Goal: Task Accomplishment & Management: Manage account settings

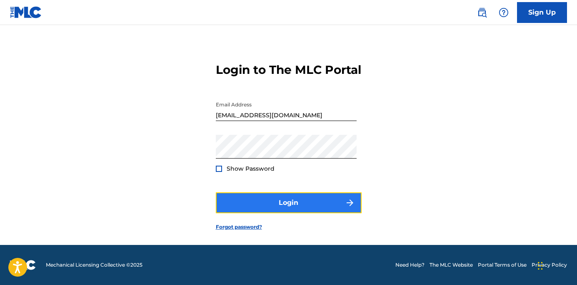
click at [322, 207] on button "Login" at bounding box center [289, 202] width 146 height 21
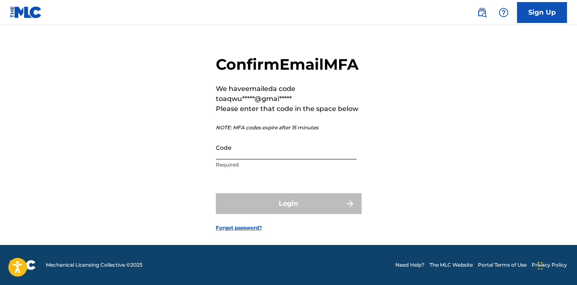
click at [258, 159] on input "Code" at bounding box center [286, 147] width 141 height 24
paste input "115196"
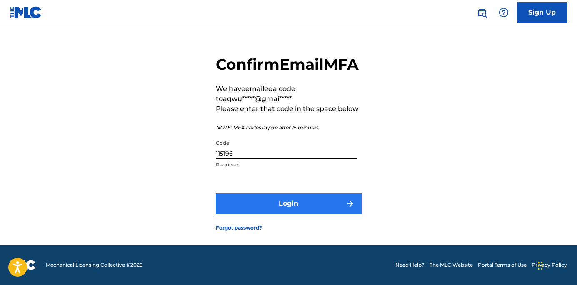
type input "115196"
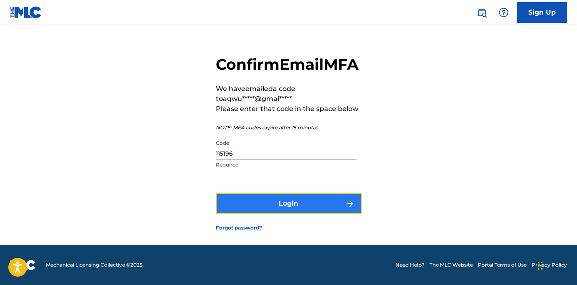
click at [305, 214] on button "Login" at bounding box center [289, 203] width 146 height 21
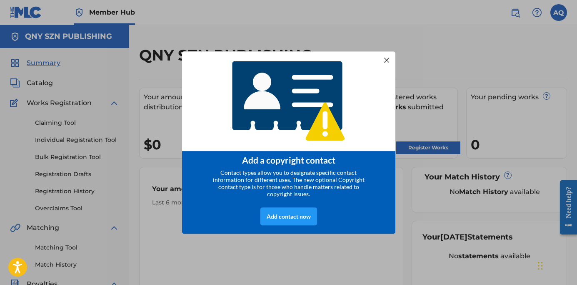
click at [389, 60] on div at bounding box center [386, 59] width 11 height 11
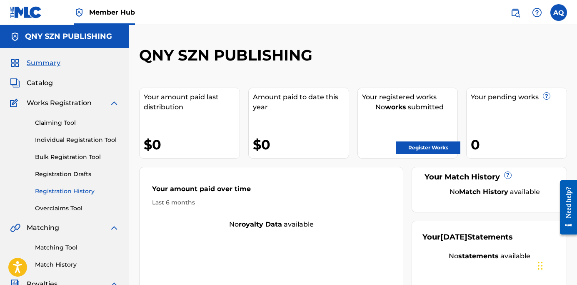
click at [84, 189] on link "Registration History" at bounding box center [77, 191] width 84 height 9
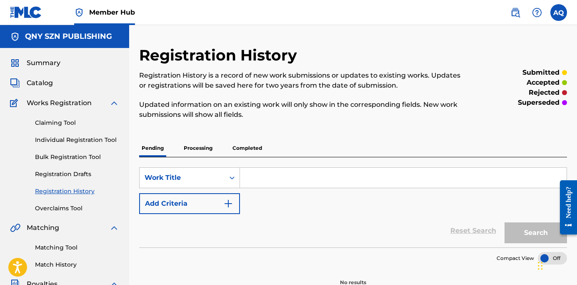
scroll to position [27, 0]
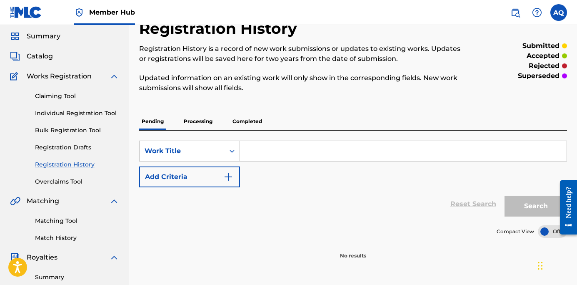
click at [237, 123] on p "Completed" at bounding box center [247, 120] width 35 height 17
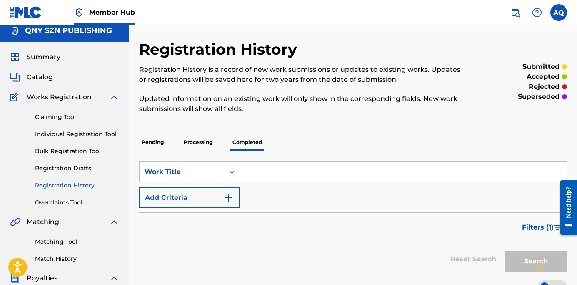
scroll to position [7, 0]
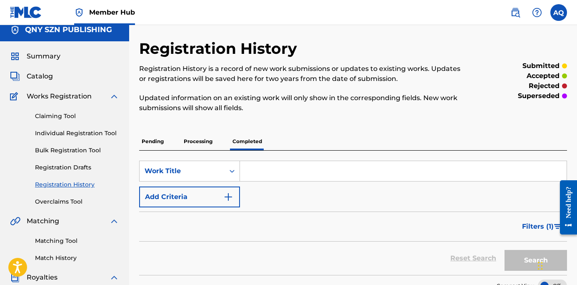
click at [207, 143] on p "Processing" at bounding box center [198, 140] width 34 height 17
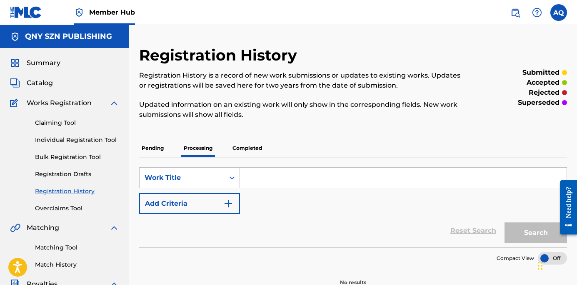
click at [160, 151] on p "Pending" at bounding box center [152, 147] width 27 height 17
click at [239, 150] on p "Completed" at bounding box center [247, 147] width 35 height 17
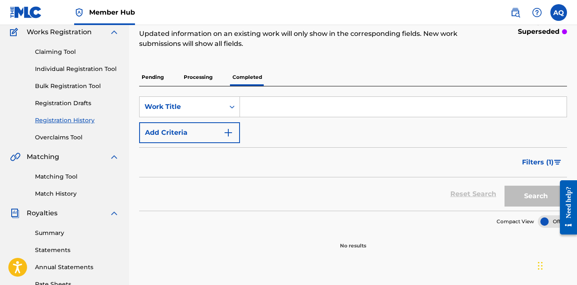
scroll to position [6, 0]
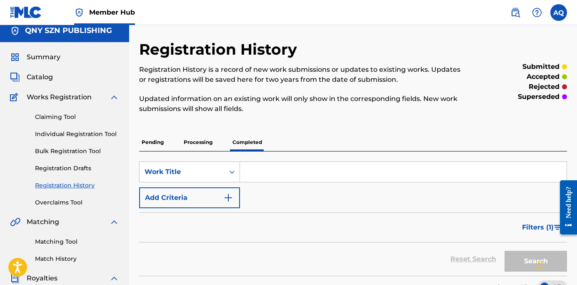
click at [26, 70] on div "Summary Catalog Works Registration Claiming Tool Individual Registration Tool B…" at bounding box center [64, 256] width 129 height 429
click at [31, 74] on span "Catalog" at bounding box center [40, 77] width 26 height 10
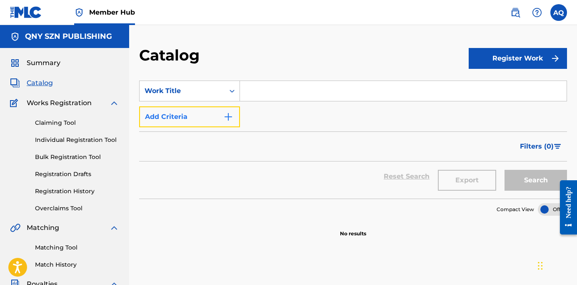
click at [227, 116] on img "Search Form" at bounding box center [228, 117] width 10 height 10
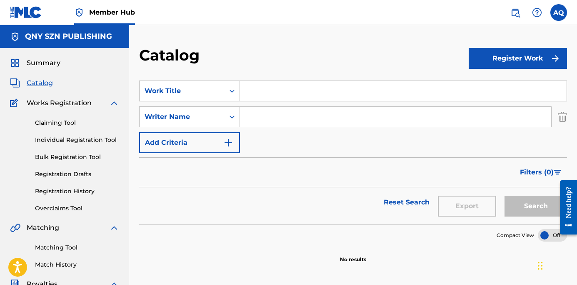
click at [55, 68] on div "Summary Catalog Works Registration Claiming Tool Individual Registration Tool B…" at bounding box center [64, 262] width 129 height 429
click at [54, 63] on span "Summary" at bounding box center [44, 63] width 34 height 10
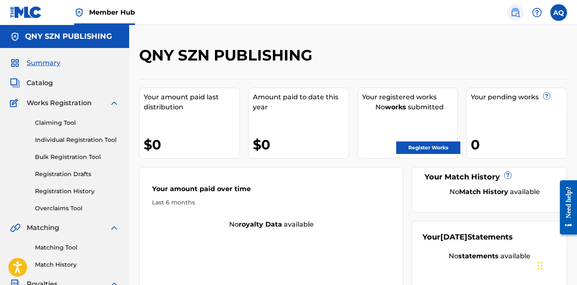
click at [516, 14] on img at bounding box center [515, 12] width 10 height 10
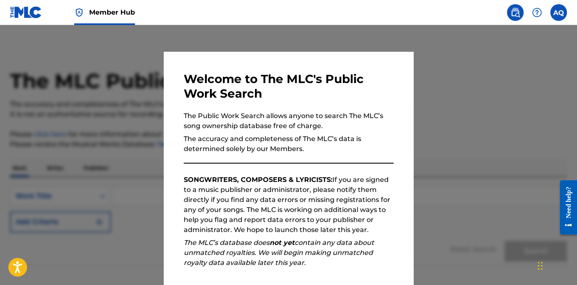
click at [558, 21] on nav "Member Hub AQ AQ [PERSON_NAME] [EMAIL_ADDRESS][DOMAIN_NAME] Notification Prefer…" at bounding box center [288, 12] width 577 height 25
click at [558, 17] on label at bounding box center [558, 12] width 17 height 17
click at [559, 12] on input "AQ [PERSON_NAME] [EMAIL_ADDRESS][DOMAIN_NAME] Notification Preferences Profile …" at bounding box center [559, 12] width 0 height 0
click at [415, 61] on div at bounding box center [288, 167] width 577 height 285
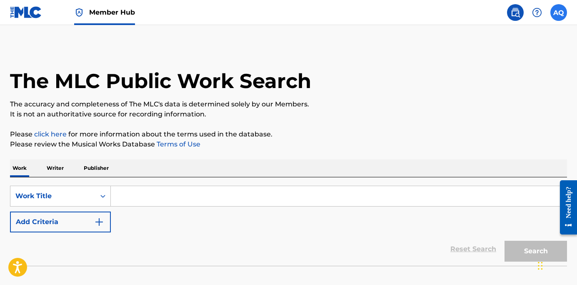
click at [559, 18] on label at bounding box center [558, 12] width 17 height 17
click at [559, 12] on input "AQ [PERSON_NAME] [EMAIL_ADDRESS][DOMAIN_NAME] Notification Preferences Profile …" at bounding box center [559, 12] width 0 height 0
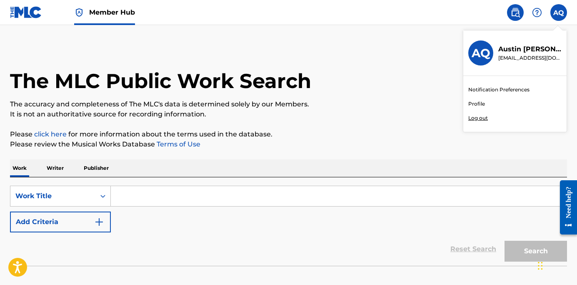
click at [476, 103] on link "Profile" at bounding box center [476, 103] width 17 height 7
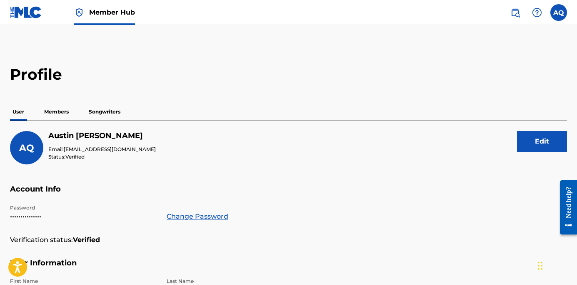
click at [105, 114] on p "Songwriters" at bounding box center [104, 111] width 37 height 17
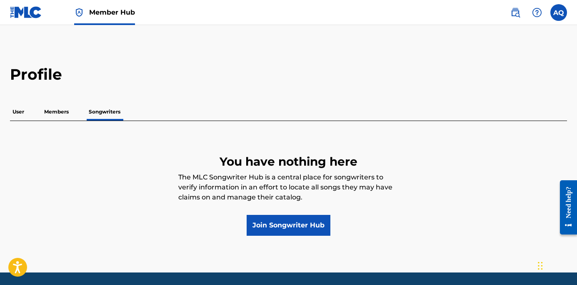
click at [63, 115] on p "Members" at bounding box center [57, 111] width 30 height 17
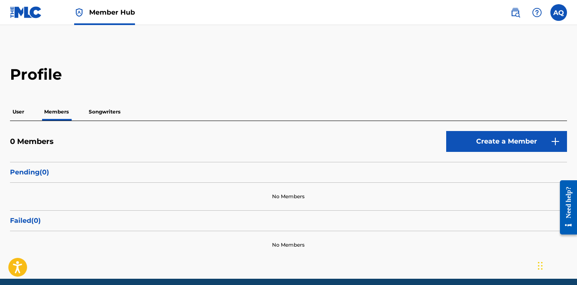
click at [40, 116] on div "User Members Songwriters" at bounding box center [288, 111] width 557 height 17
click at [23, 113] on p "User" at bounding box center [18, 111] width 17 height 17
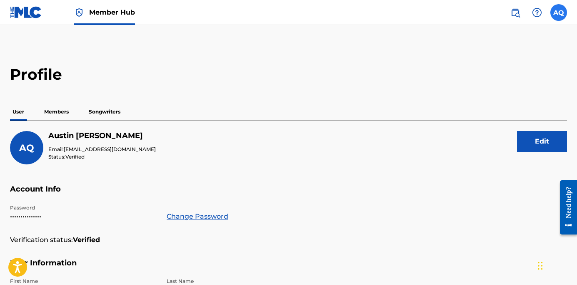
click at [555, 15] on label at bounding box center [558, 12] width 17 height 17
click at [559, 12] on input "AQ [PERSON_NAME] [EMAIL_ADDRESS][DOMAIN_NAME] Notification Preferences Profile …" at bounding box center [559, 12] width 0 height 0
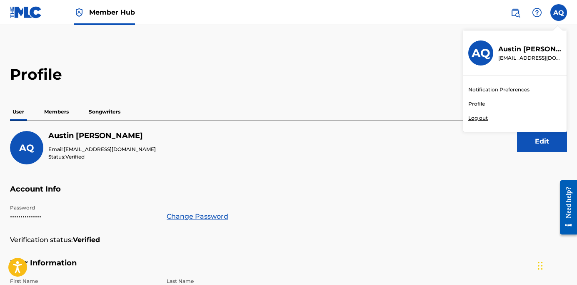
click at [527, 49] on p "[PERSON_NAME]" at bounding box center [529, 49] width 63 height 10
click at [559, 12] on input "AQ [PERSON_NAME] [EMAIL_ADDRESS][DOMAIN_NAME] Notification Preferences Profile …" at bounding box center [559, 12] width 0 height 0
click at [32, 17] on img at bounding box center [26, 12] width 32 height 12
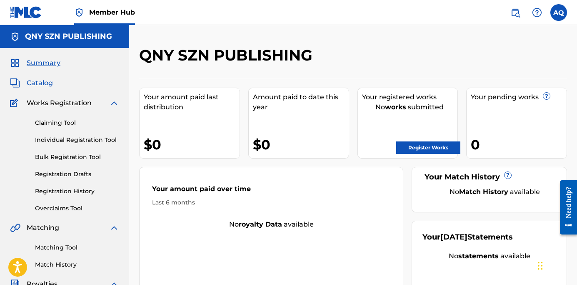
click at [32, 85] on span "Catalog" at bounding box center [40, 83] width 26 height 10
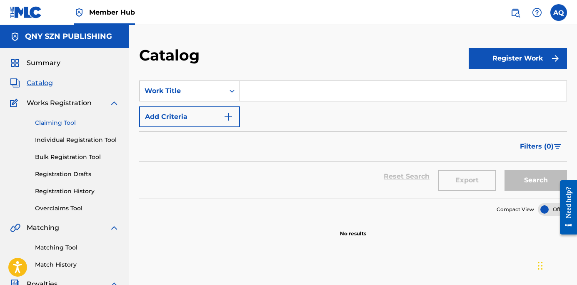
click at [67, 125] on link "Claiming Tool" at bounding box center [77, 122] width 84 height 9
